Goal: Use online tool/utility

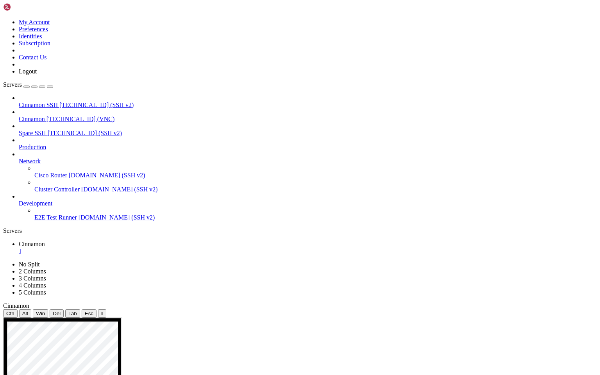
drag, startPoint x: 355, startPoint y: 443, endPoint x: 491, endPoint y: 496, distance: 145.9
